Goal: Task Accomplishment & Management: Manage account settings

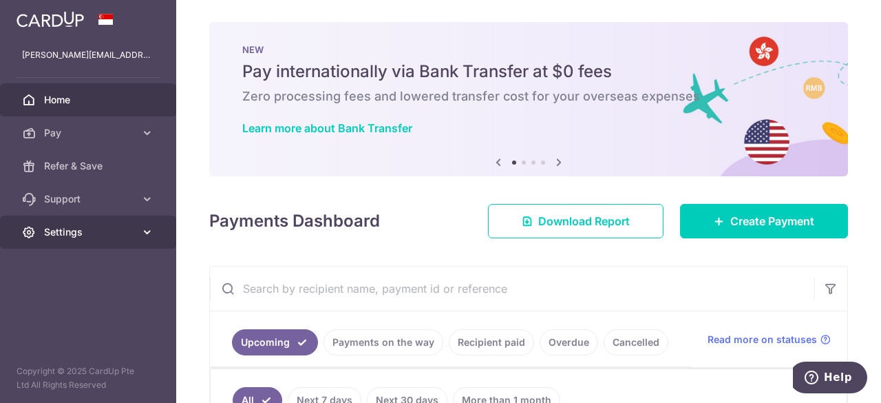
click at [147, 231] on icon at bounding box center [147, 232] width 14 height 14
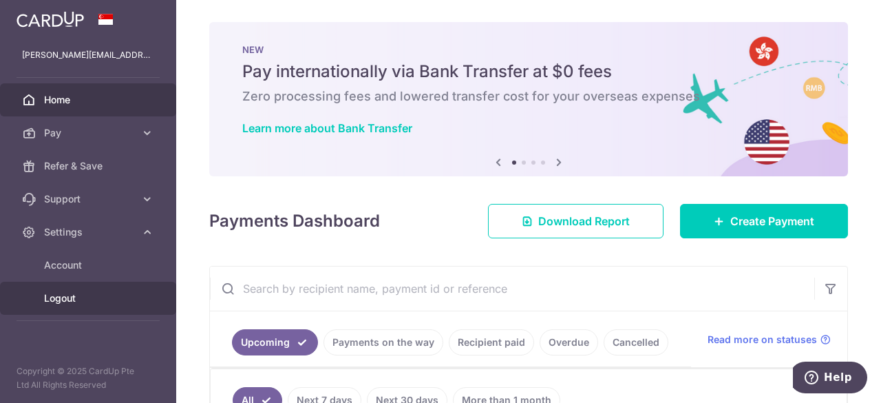
click at [59, 304] on span "Logout" at bounding box center [89, 298] width 91 height 14
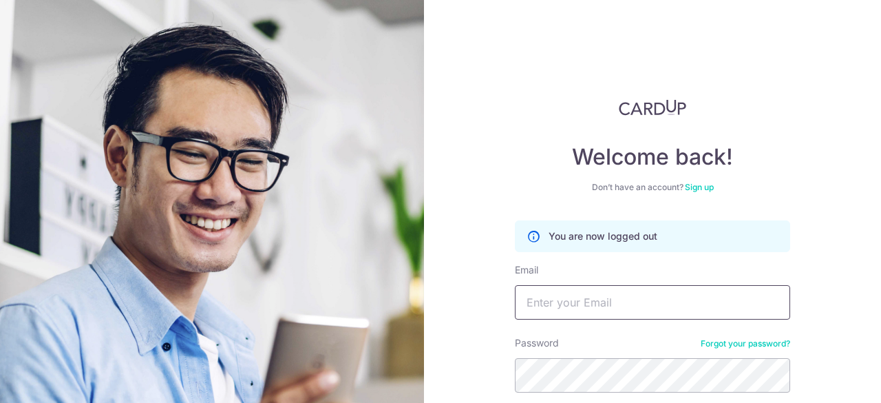
click at [654, 306] on input "Email" at bounding box center [652, 302] width 275 height 34
type input "[EMAIL_ADDRESS][DOMAIN_NAME]"
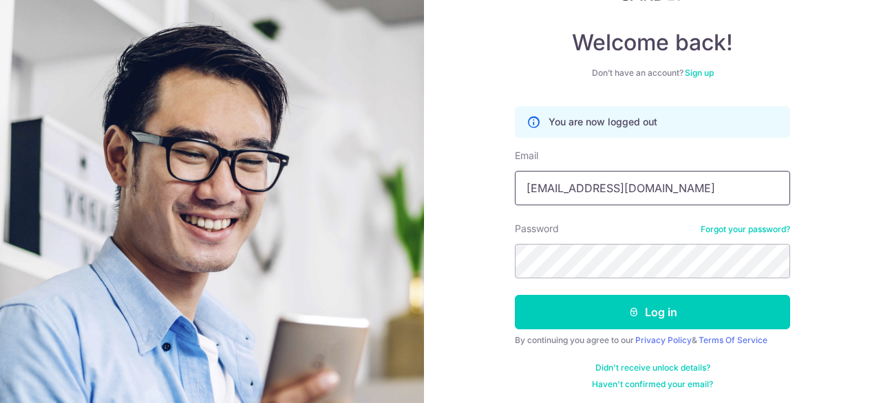
scroll to position [116, 0]
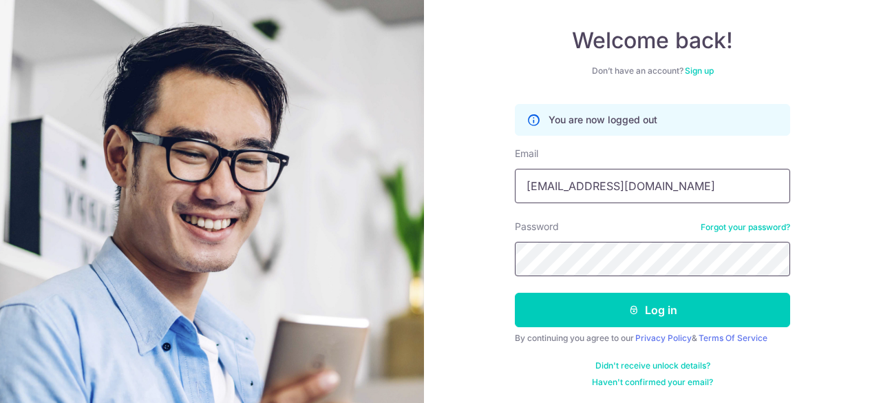
click at [515, 293] on button "Log in" at bounding box center [652, 310] width 275 height 34
